Goal: Information Seeking & Learning: Learn about a topic

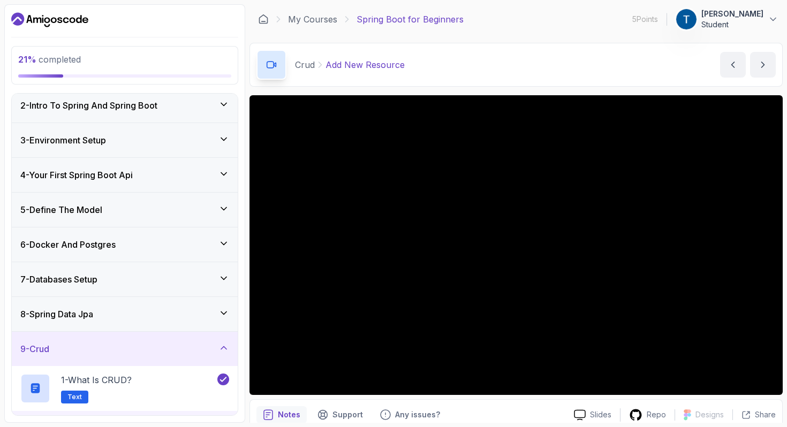
scroll to position [39, 0]
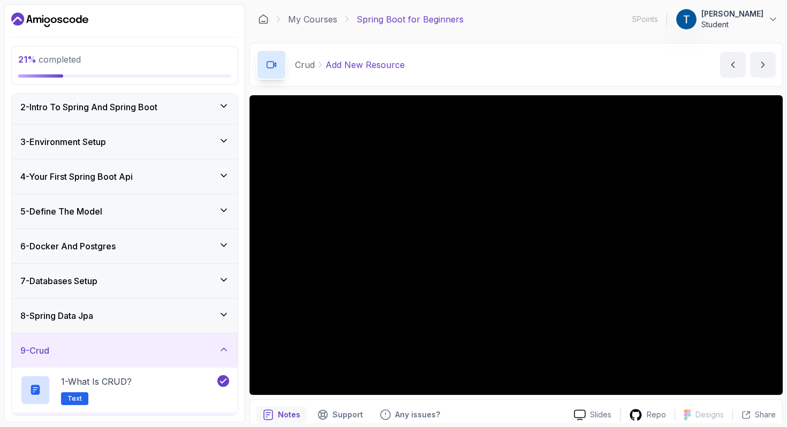
click at [178, 313] on div "8 - Spring Data Jpa" at bounding box center [124, 315] width 209 height 13
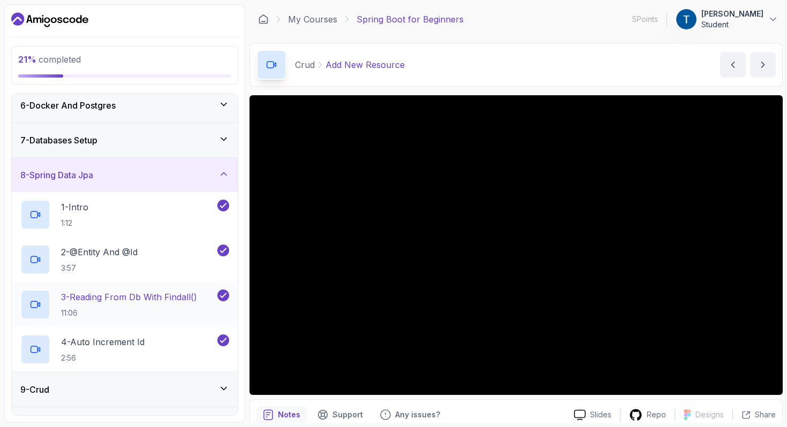
scroll to position [275, 0]
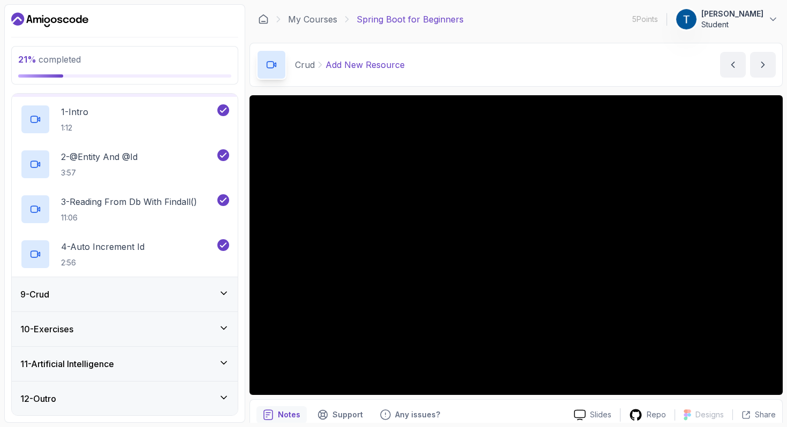
click at [148, 298] on div "9 - Crud" at bounding box center [124, 294] width 209 height 13
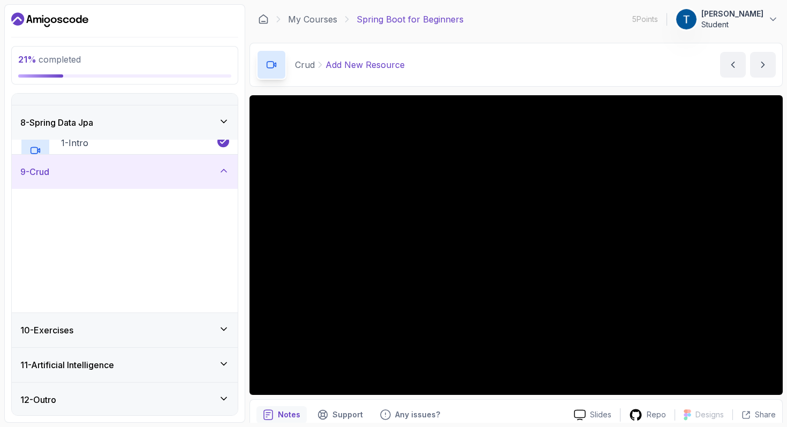
scroll to position [230, 0]
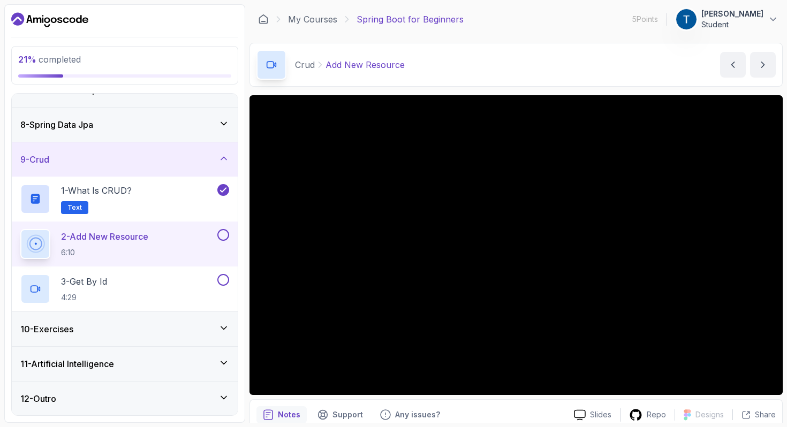
click at [196, 154] on div "9 - Crud" at bounding box center [124, 159] width 209 height 13
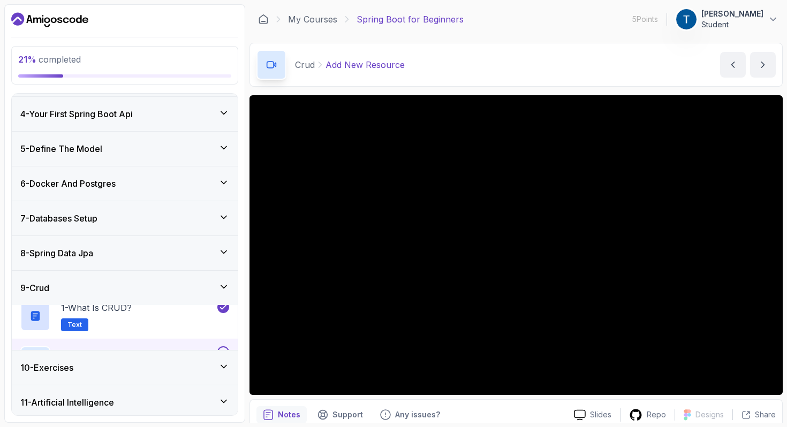
scroll to position [95, 0]
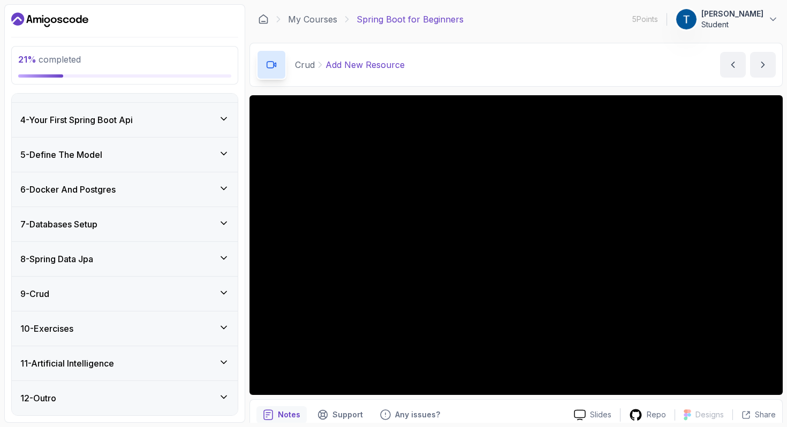
click at [174, 289] on div "9 - Crud" at bounding box center [124, 293] width 209 height 13
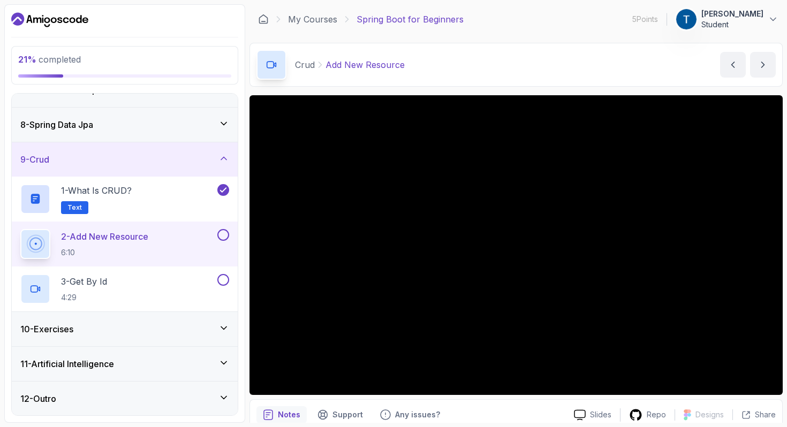
scroll to position [153, 0]
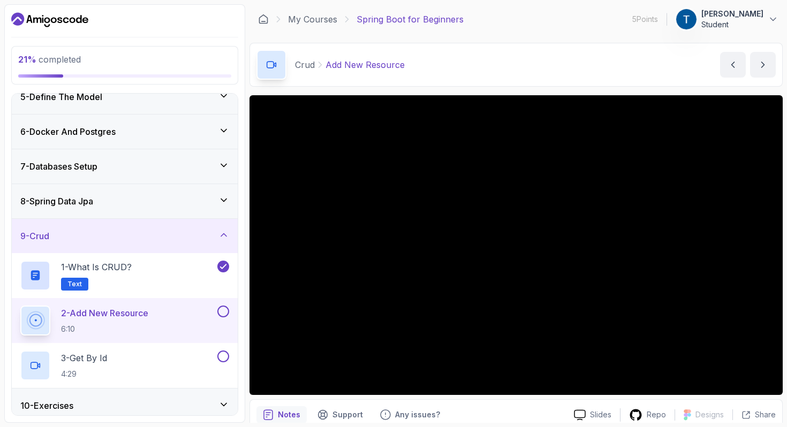
click at [148, 203] on div "8 - Spring Data Jpa" at bounding box center [124, 201] width 209 height 13
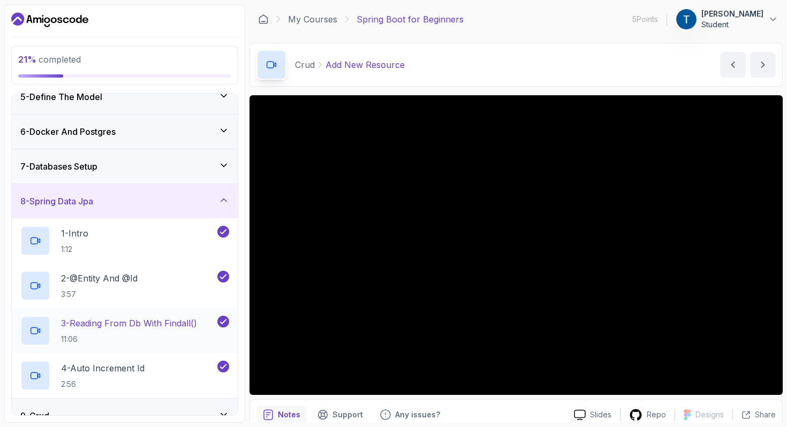
click at [180, 334] on p "11:06" at bounding box center [129, 339] width 136 height 11
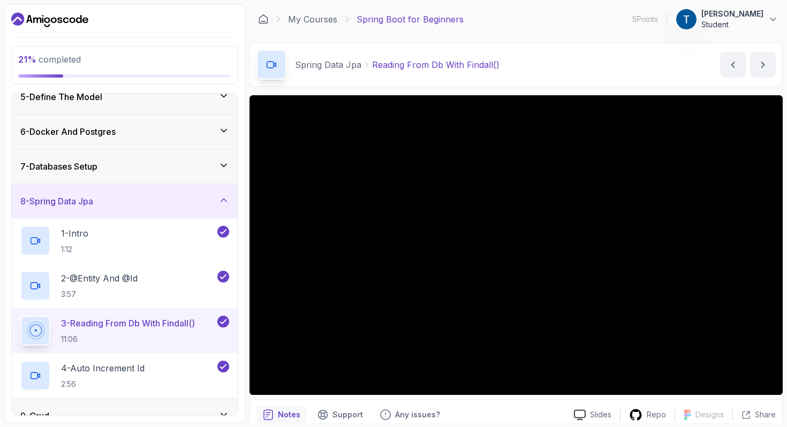
click at [139, 169] on div "7 - Databases Setup" at bounding box center [124, 166] width 209 height 13
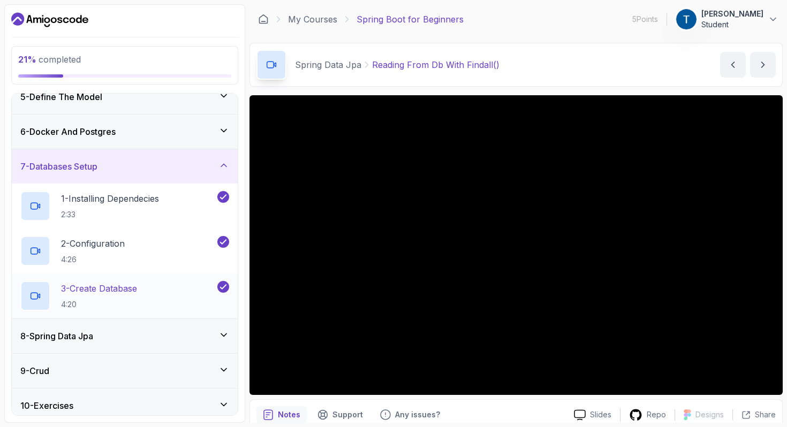
click at [137, 292] on p "3 - Create Database" at bounding box center [99, 288] width 76 height 13
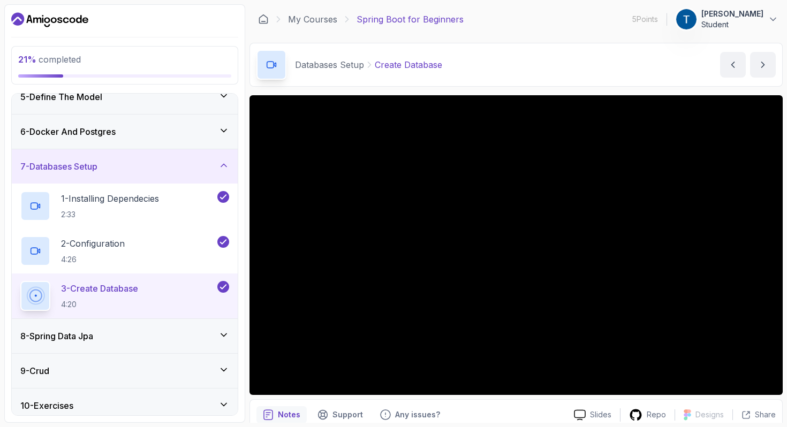
click at [20, 281] on button "3 - Create Database 4:20" at bounding box center [124, 296] width 209 height 30
click at [162, 250] on div "2 - Configuration 4:26" at bounding box center [117, 251] width 195 height 30
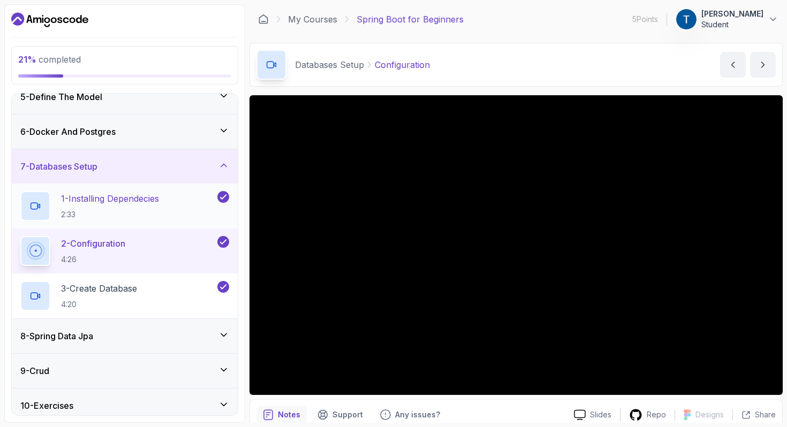
click at [128, 210] on p "2:33" at bounding box center [110, 214] width 98 height 11
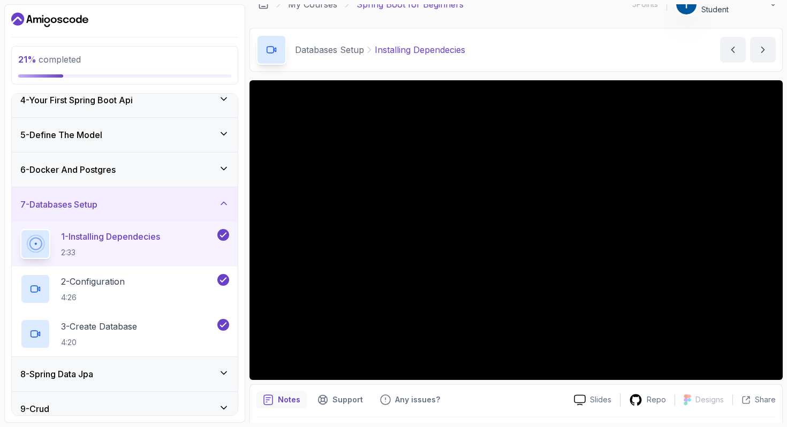
scroll to position [108, 0]
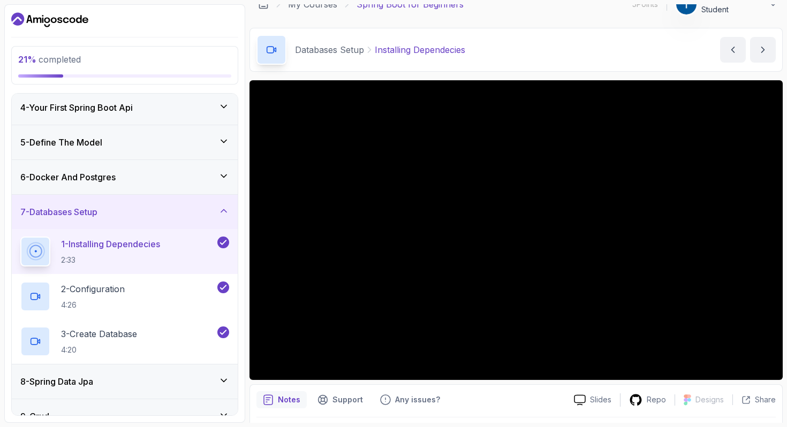
click at [185, 184] on div "6 - Docker And Postgres" at bounding box center [125, 177] width 226 height 34
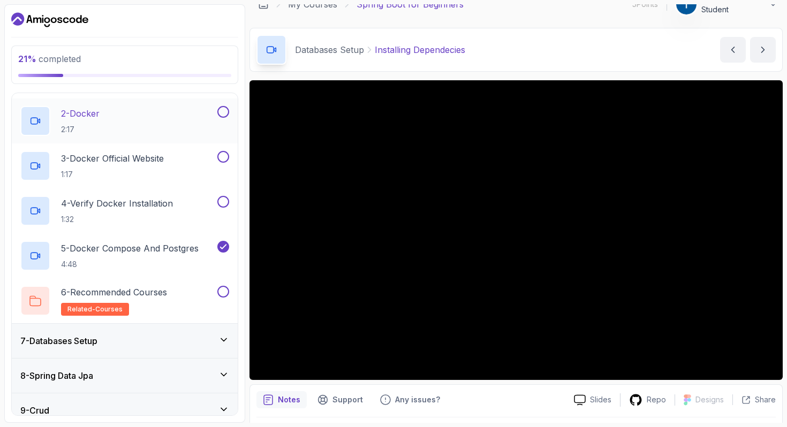
scroll to position [267, 0]
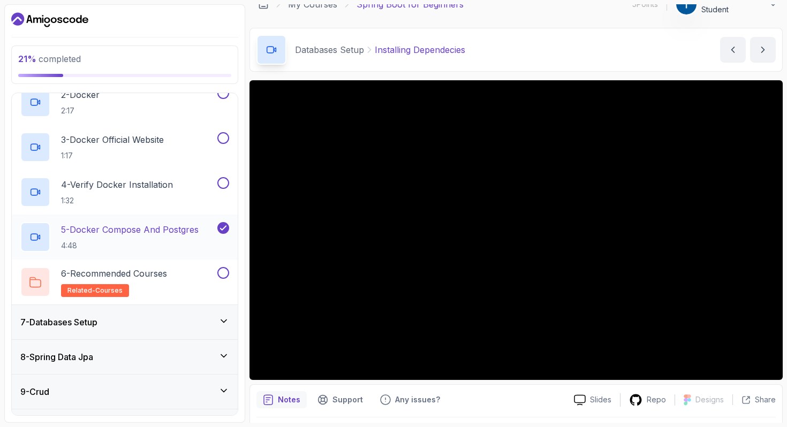
click at [182, 242] on p "4:48" at bounding box center [130, 245] width 138 height 11
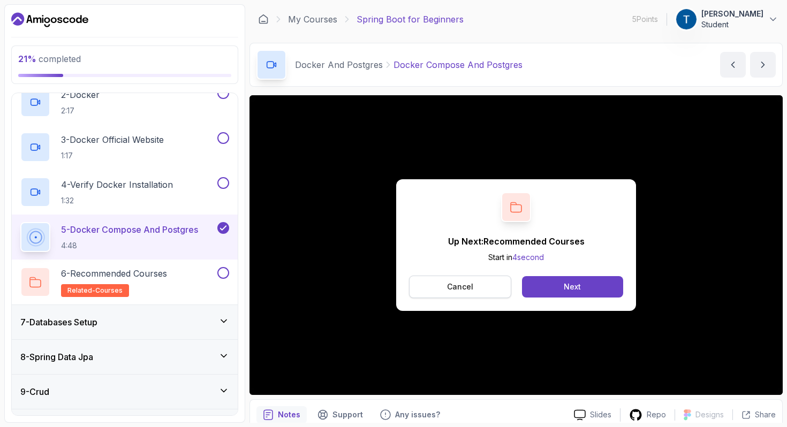
click at [472, 291] on p "Cancel" at bounding box center [460, 287] width 26 height 11
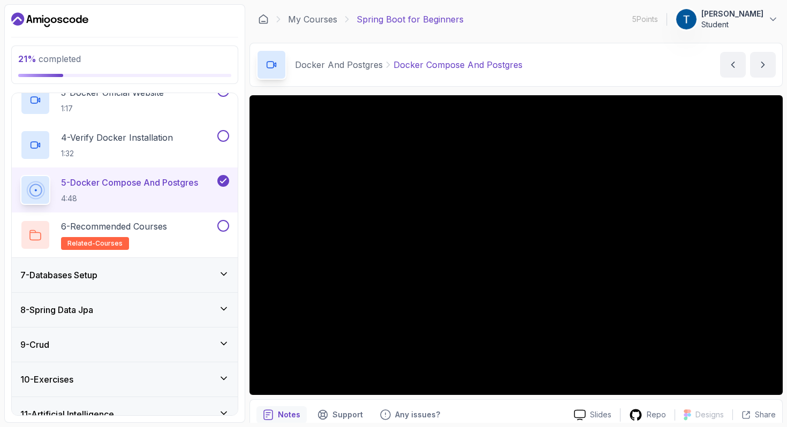
scroll to position [365, 0]
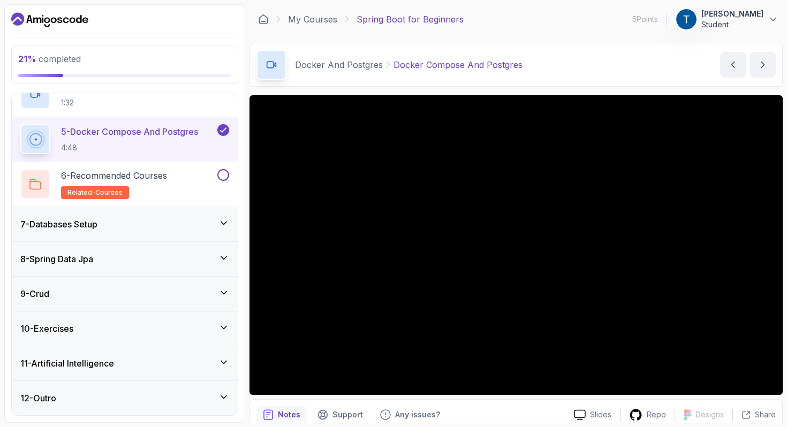
click at [187, 223] on div "7 - Databases Setup" at bounding box center [124, 224] width 209 height 13
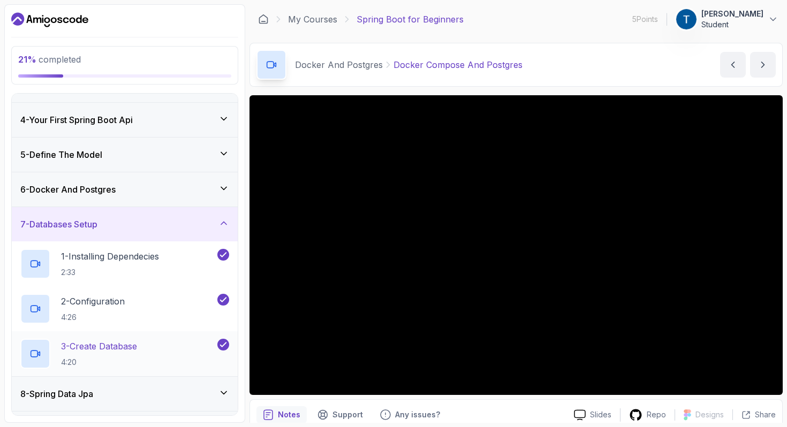
scroll to position [146, 0]
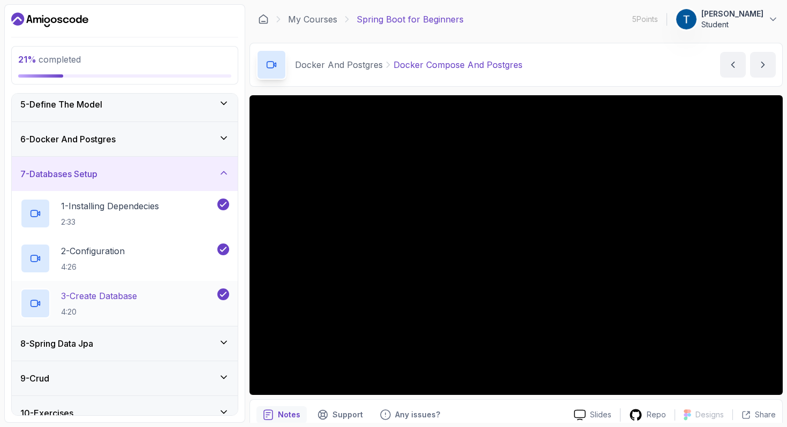
click at [180, 299] on div "3 - Create Database 4:20" at bounding box center [117, 304] width 195 height 30
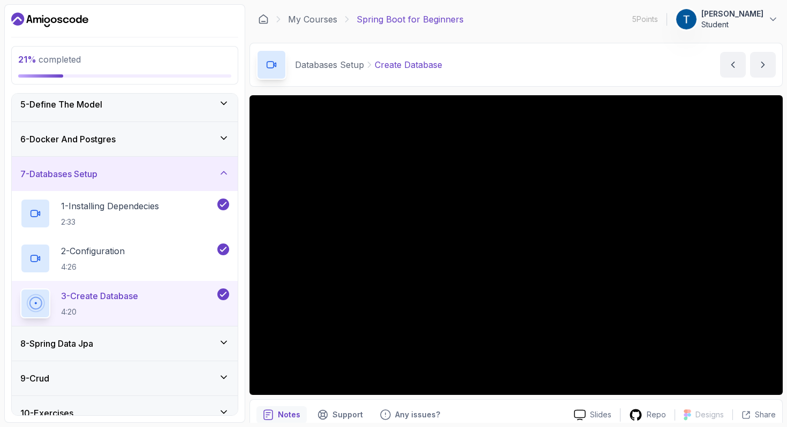
click at [179, 340] on div "8 - Spring Data Jpa" at bounding box center [124, 343] width 209 height 13
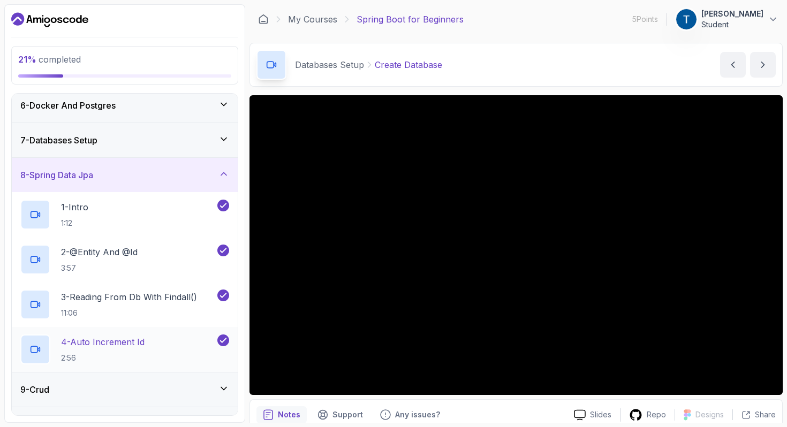
scroll to position [217, 0]
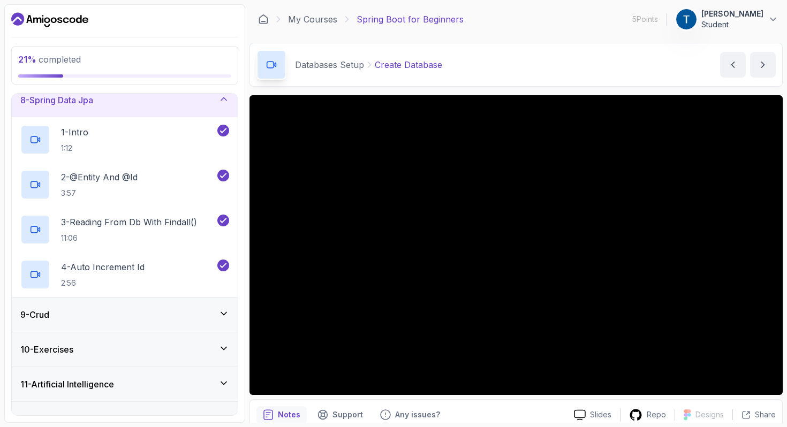
click at [159, 323] on div "9 - Crud" at bounding box center [125, 315] width 226 height 34
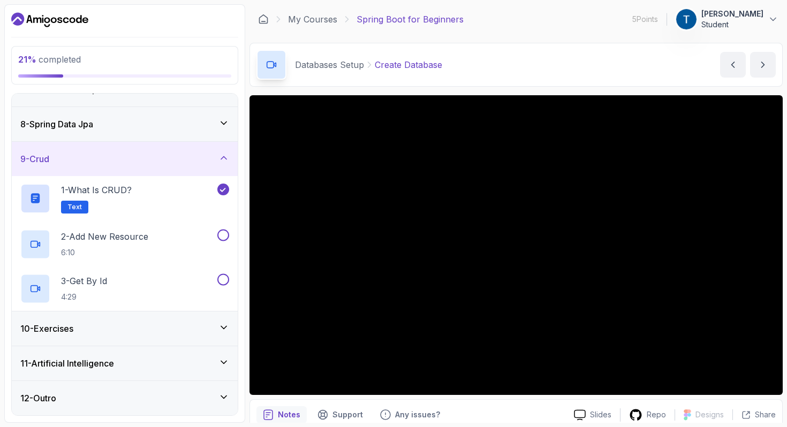
scroll to position [230, 0]
click at [146, 163] on div "9 - Crud" at bounding box center [124, 159] width 209 height 13
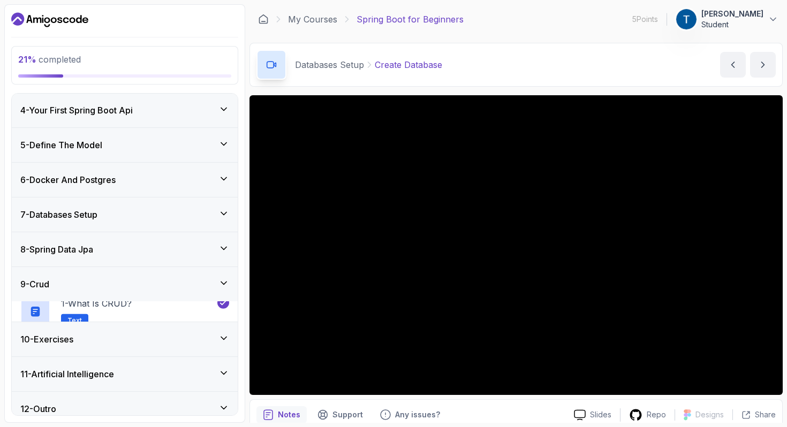
scroll to position [95, 0]
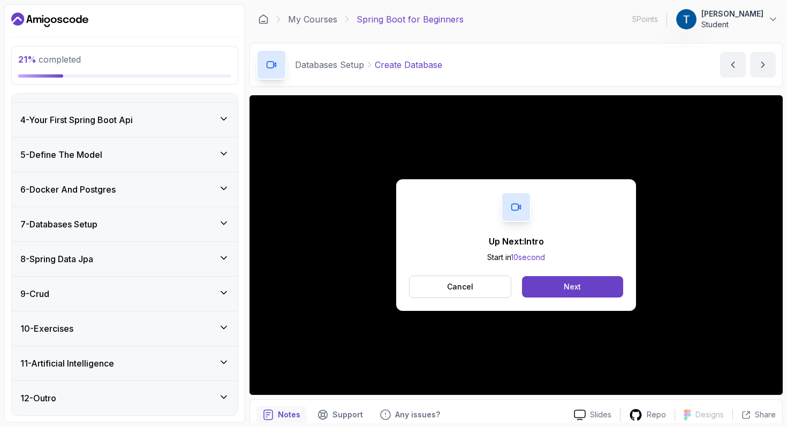
click at [143, 251] on div "8 - Spring Data Jpa" at bounding box center [125, 259] width 226 height 34
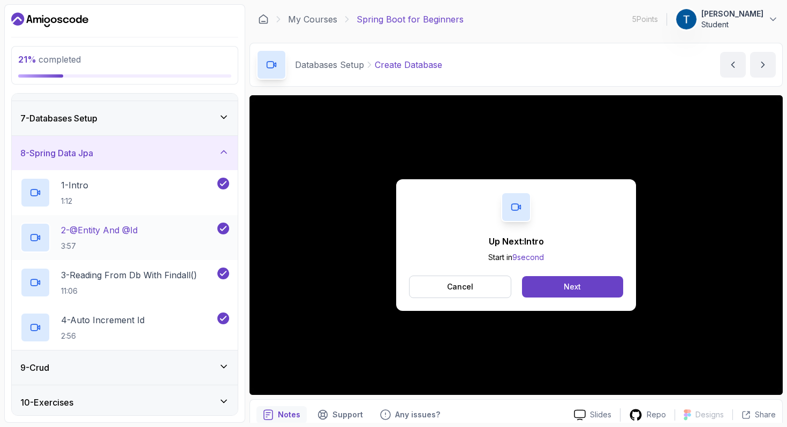
scroll to position [221, 0]
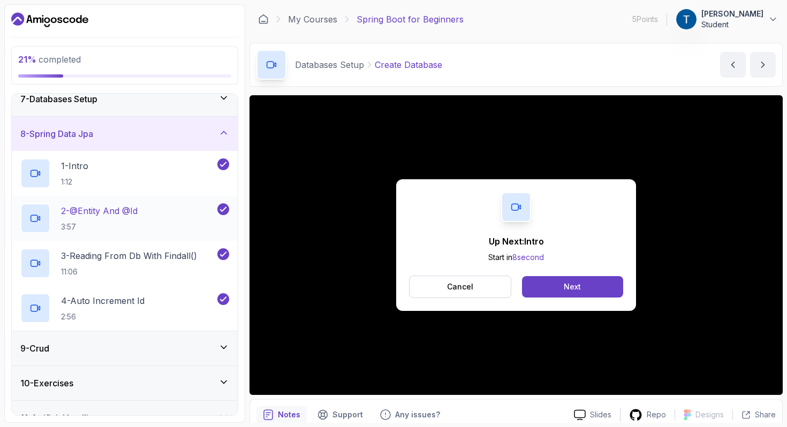
click at [173, 216] on div "2 - @Entity And @Id 3:57" at bounding box center [117, 218] width 195 height 30
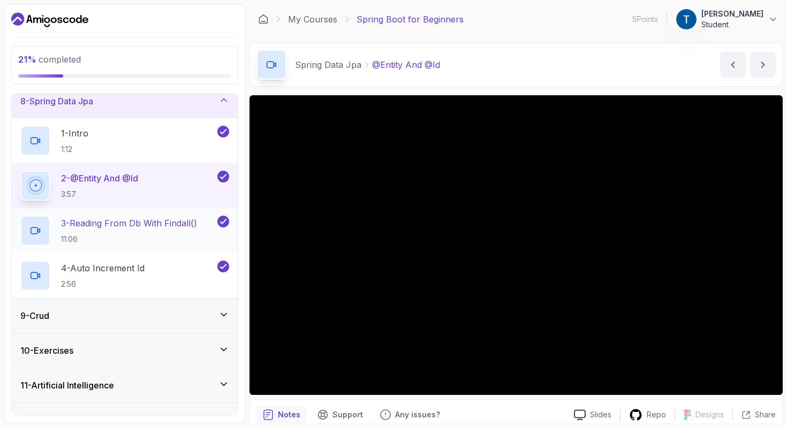
scroll to position [255, 0]
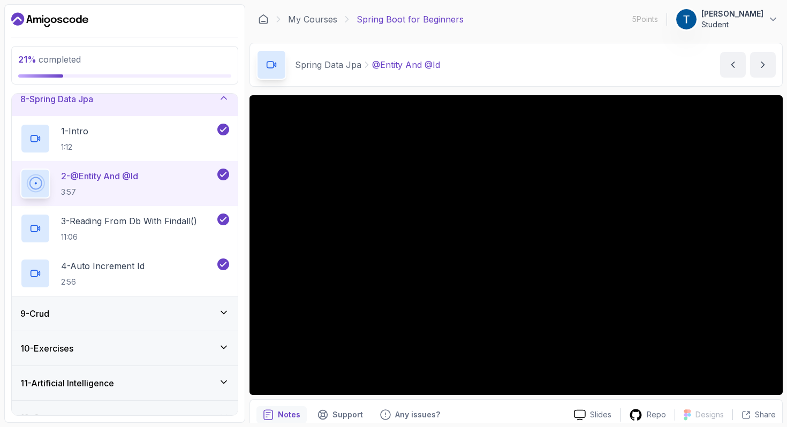
click at [180, 309] on div "9 - Crud" at bounding box center [124, 313] width 209 height 13
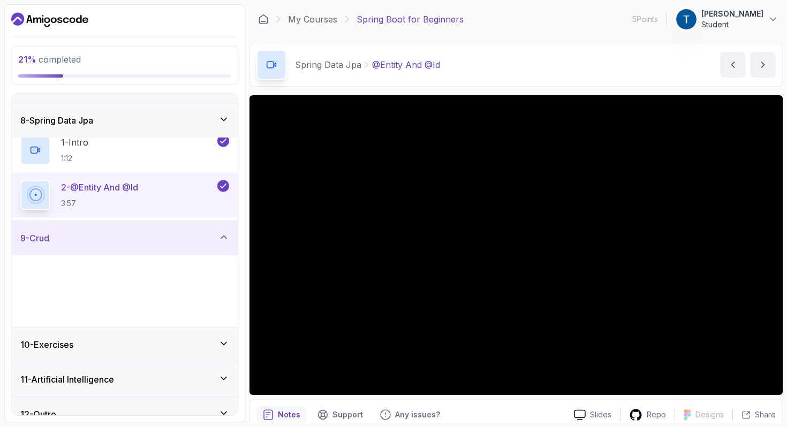
scroll to position [230, 0]
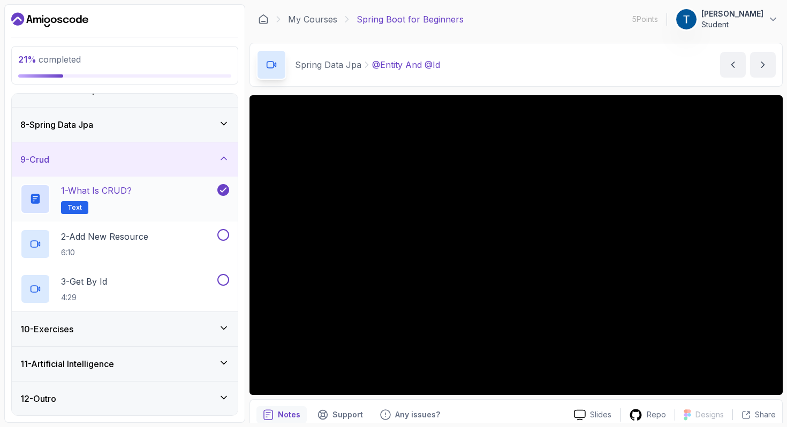
click at [181, 196] on div "1 - What is CRUD? Text" at bounding box center [117, 199] width 195 height 30
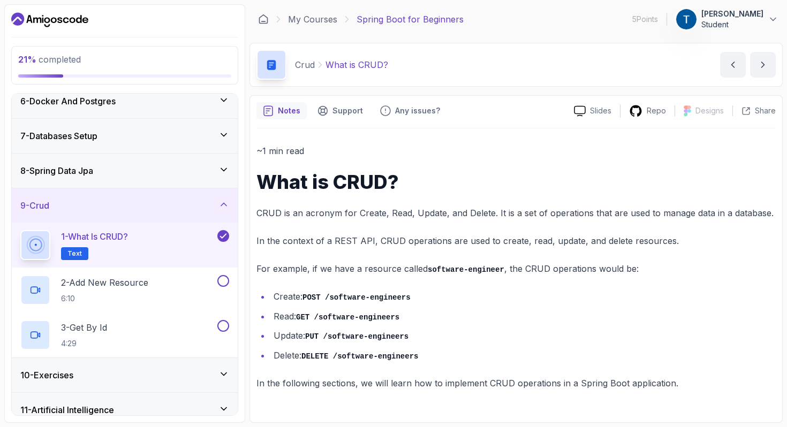
scroll to position [230, 0]
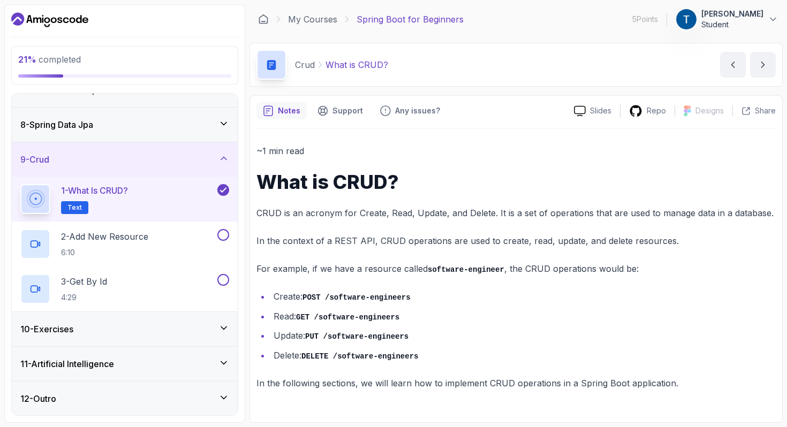
click at [150, 396] on div "12 - Outro" at bounding box center [124, 398] width 209 height 13
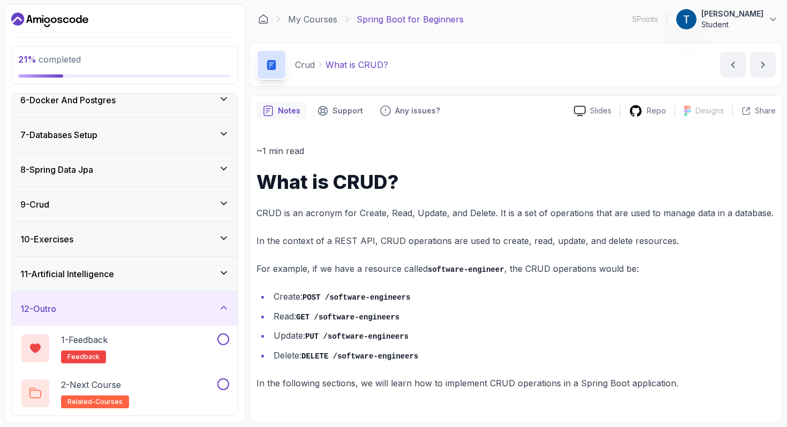
click at [174, 310] on div "12 - Outro" at bounding box center [124, 308] width 209 height 13
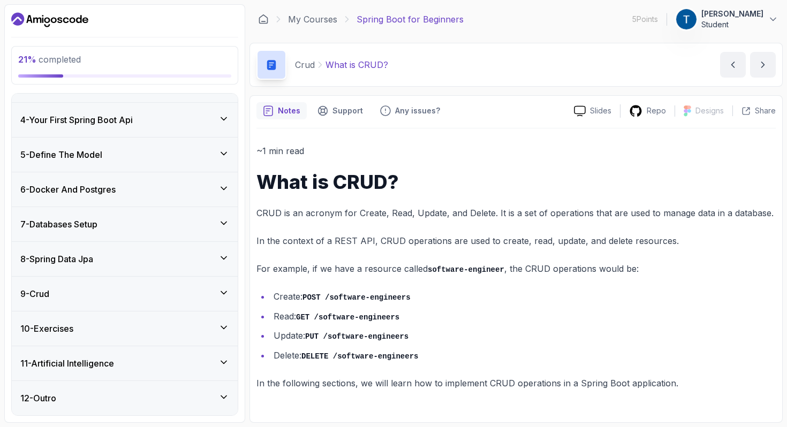
scroll to position [95, 0]
